Goal: Information Seeking & Learning: Learn about a topic

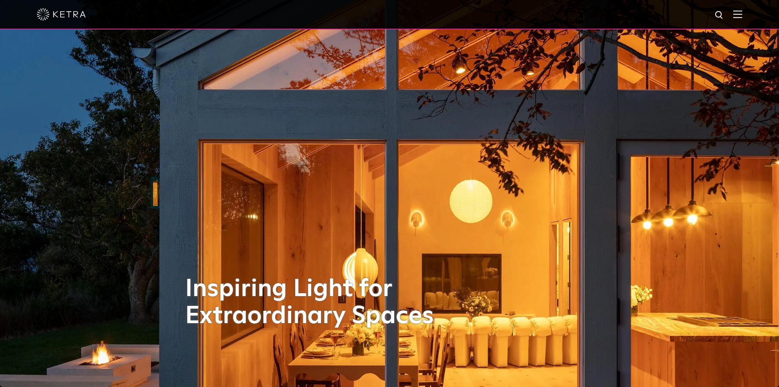
click at [738, 16] on div at bounding box center [390, 14] width 706 height 29
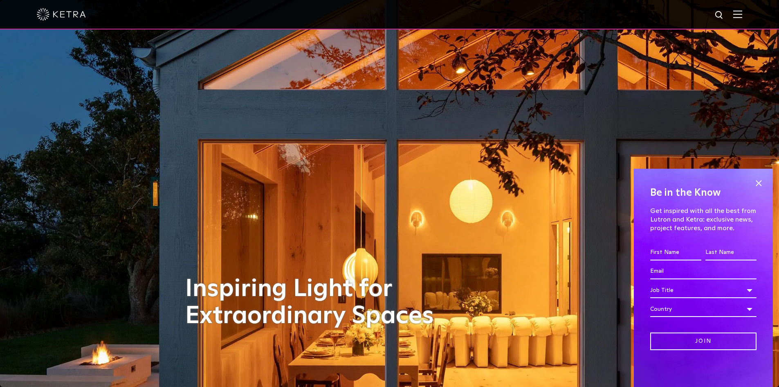
click at [743, 11] on img at bounding box center [738, 14] width 9 height 8
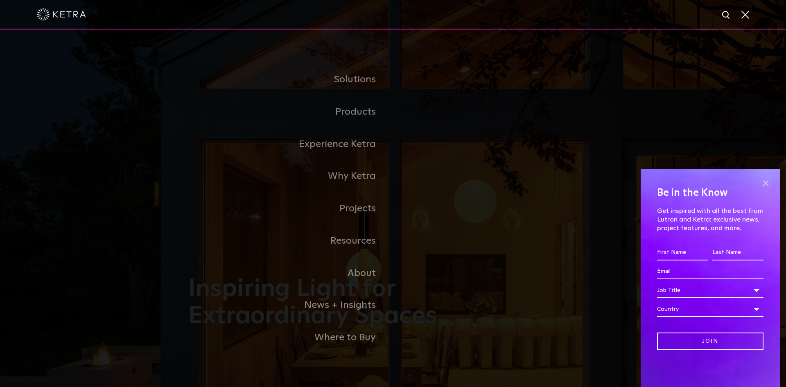
click at [764, 182] on span at bounding box center [765, 183] width 12 height 12
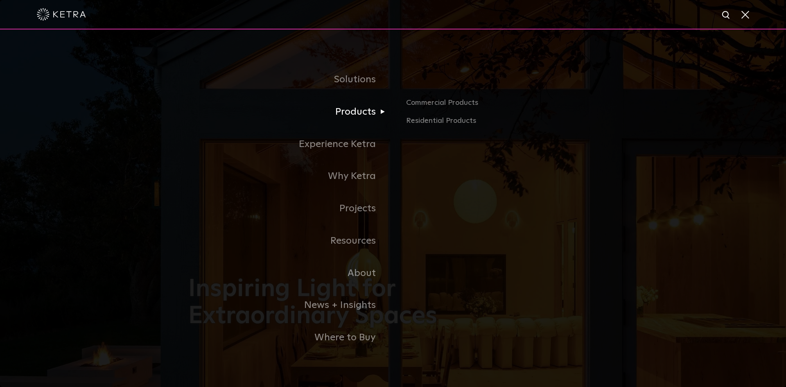
click at [358, 114] on link "Products" at bounding box center [290, 112] width 205 height 32
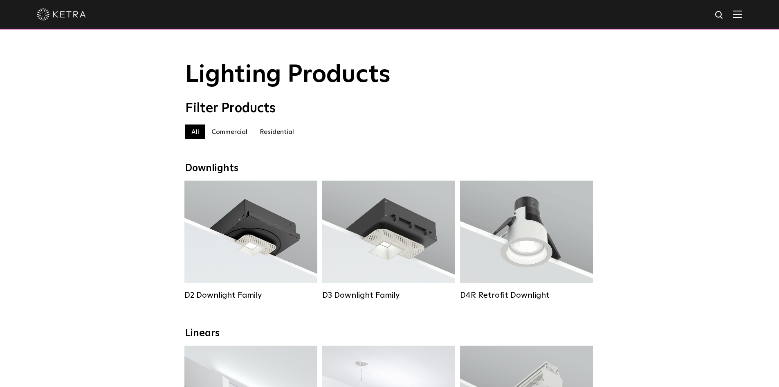
click at [742, 15] on img at bounding box center [738, 14] width 9 height 8
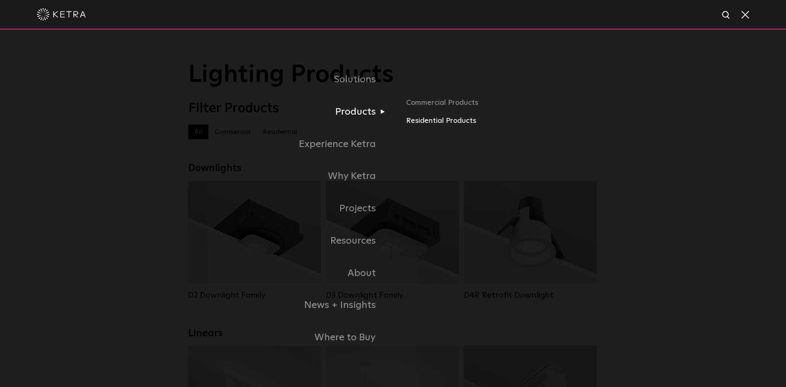
click at [420, 121] on link "Residential Products" at bounding box center [501, 121] width 191 height 12
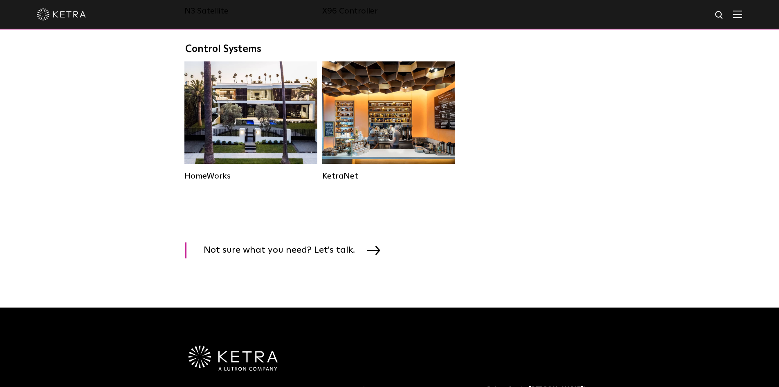
scroll to position [1073, 0]
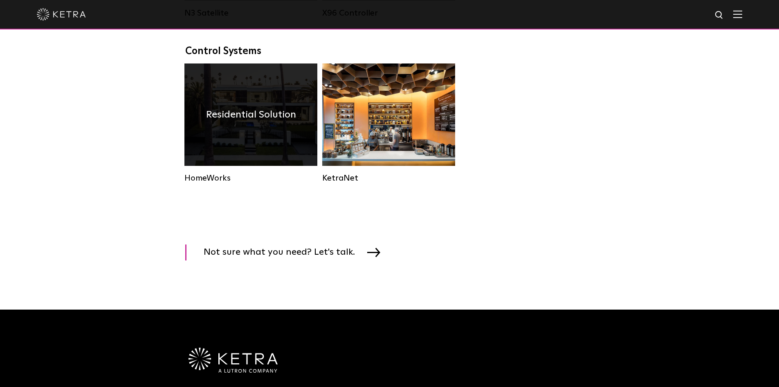
click at [238, 122] on h4 "Residential Solution" at bounding box center [251, 115] width 90 height 16
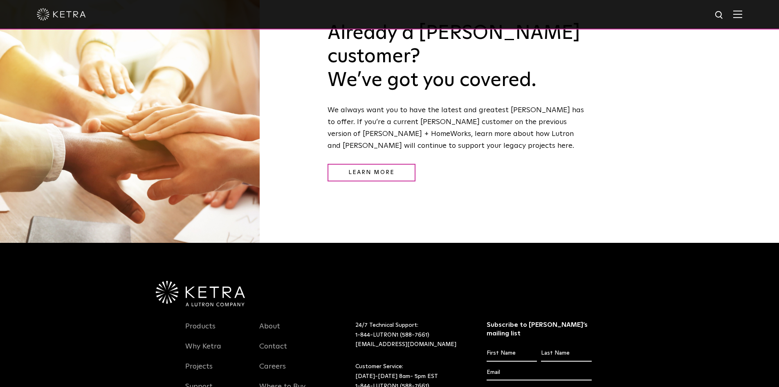
scroll to position [1125, 0]
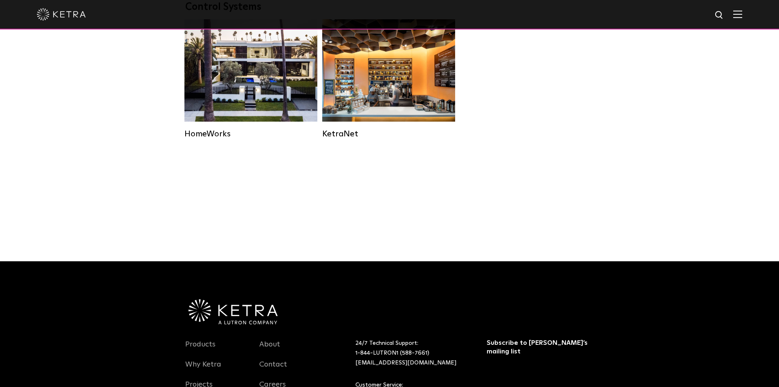
scroll to position [1073, 0]
